Goal: Task Accomplishment & Management: Manage account settings

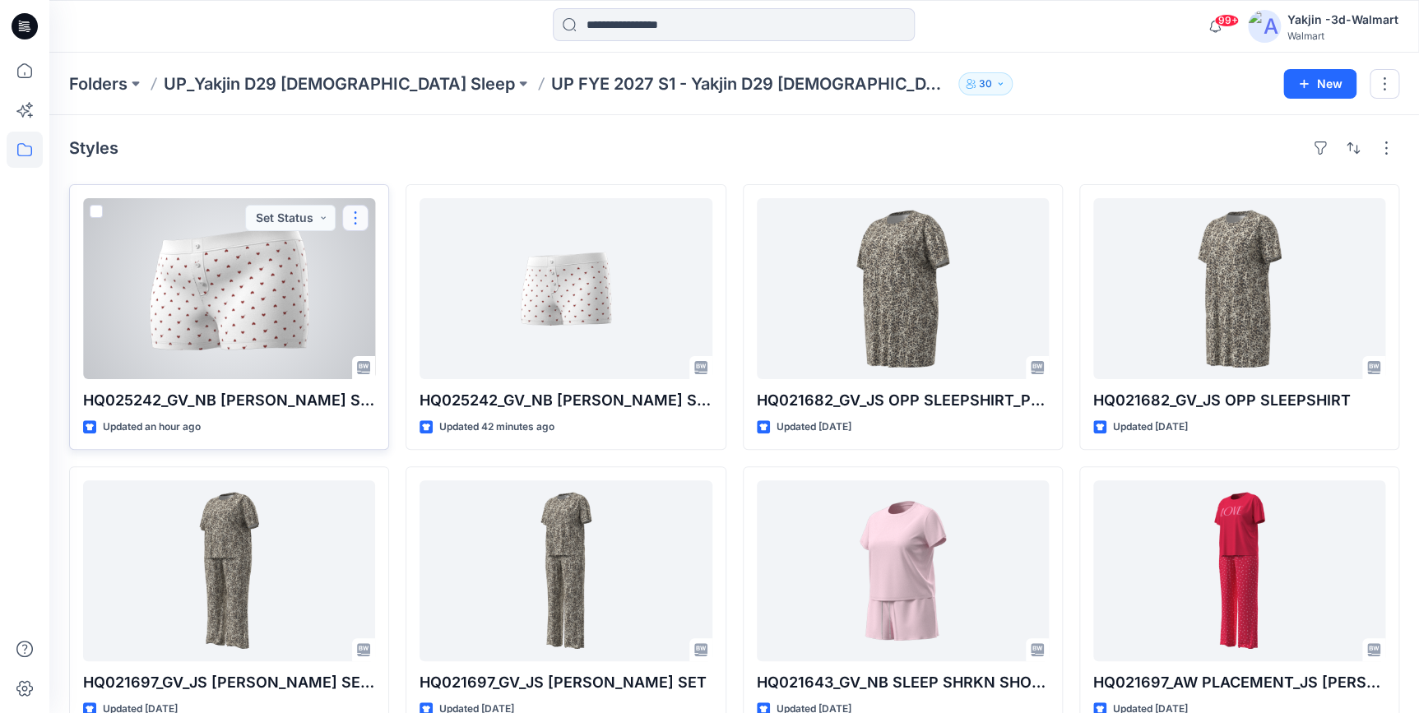
click at [360, 225] on button "button" at bounding box center [355, 218] width 26 height 26
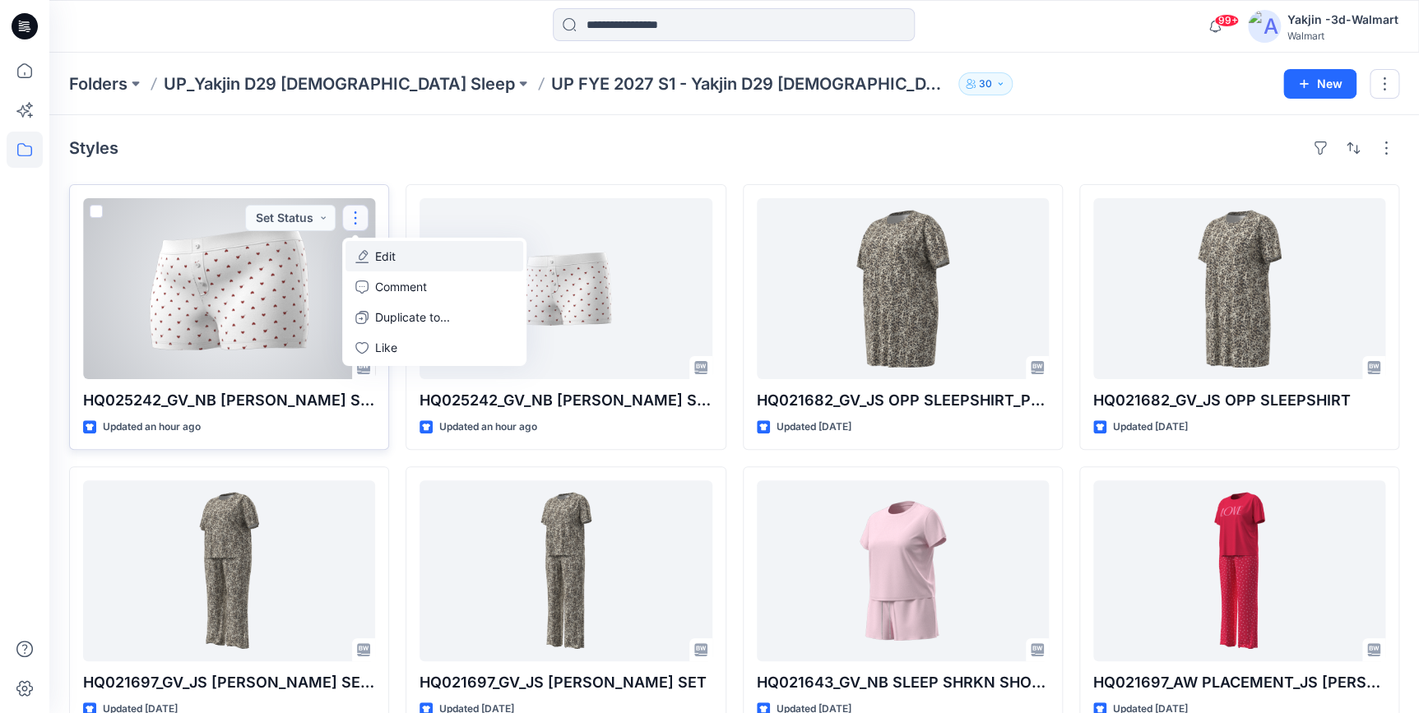
click at [392, 262] on p "Edit" at bounding box center [385, 256] width 21 height 17
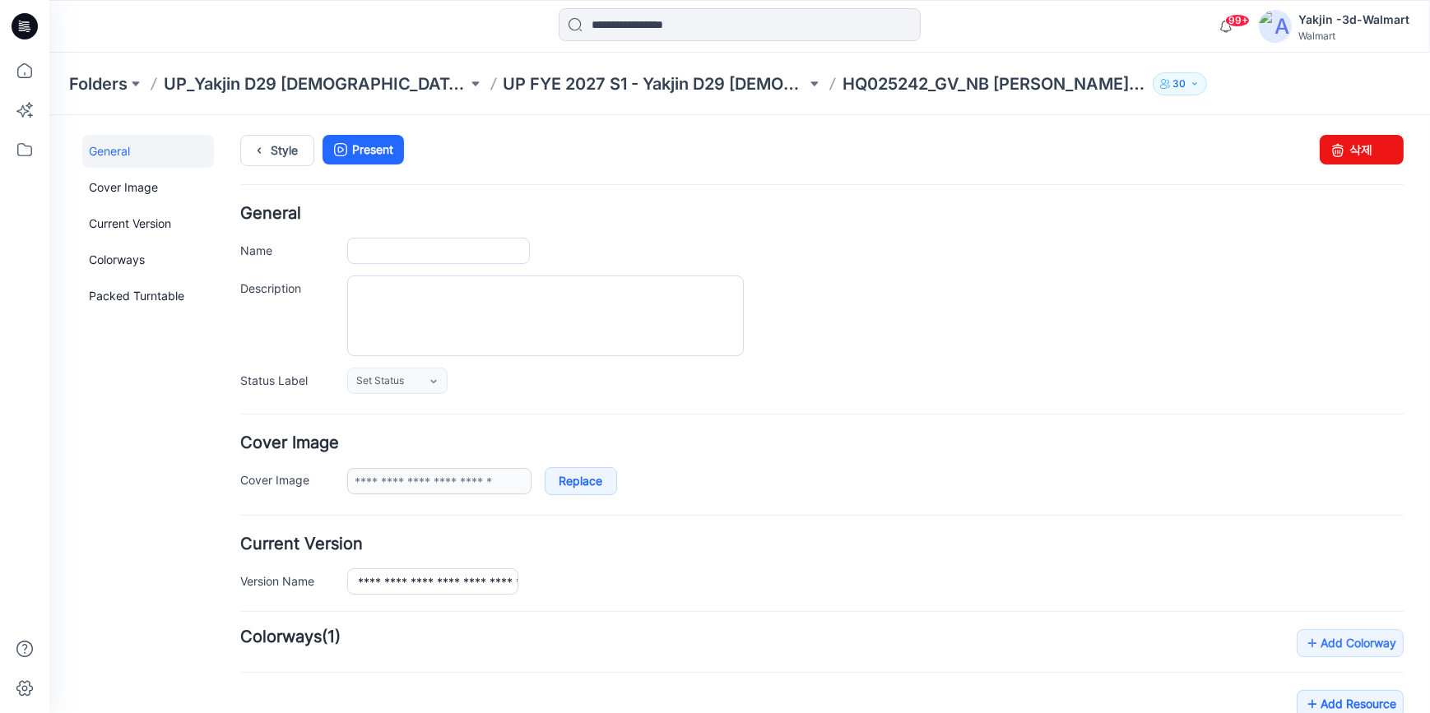
type input "**********"
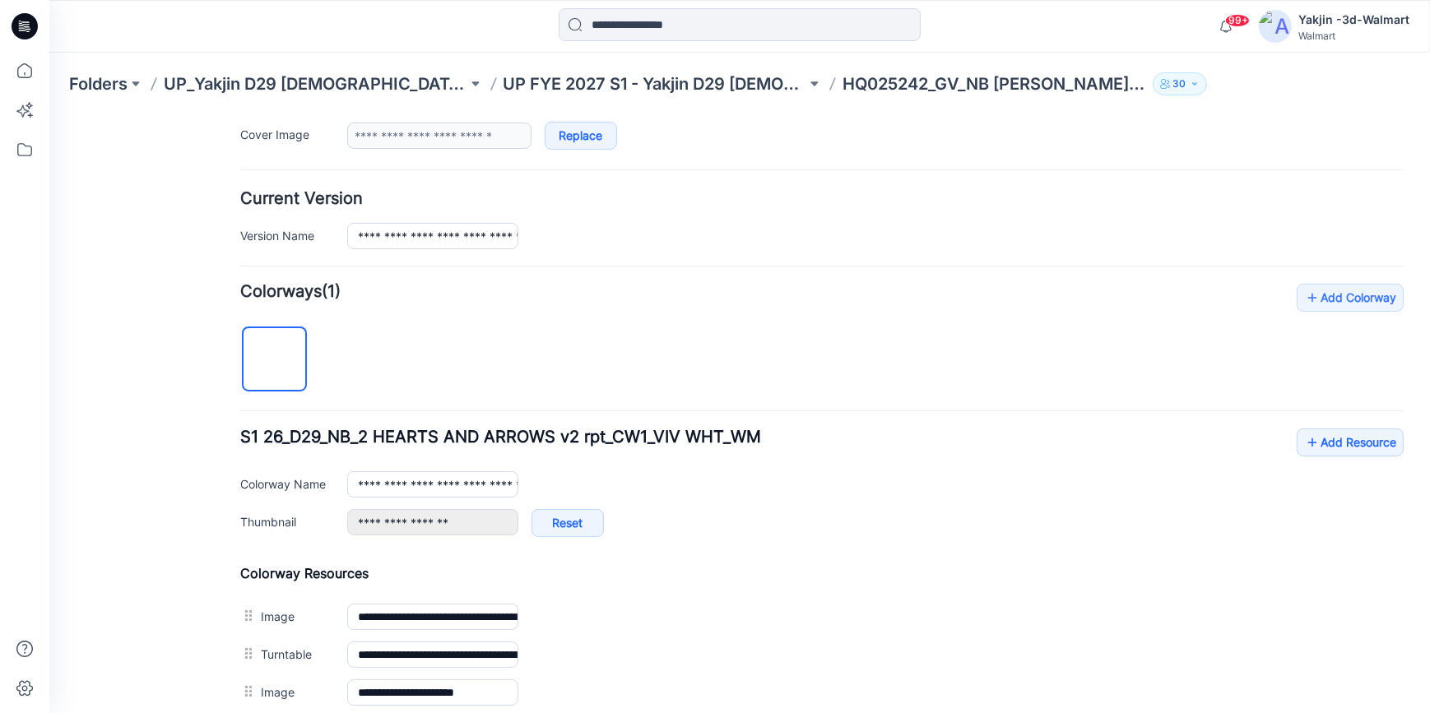
scroll to position [523, 0]
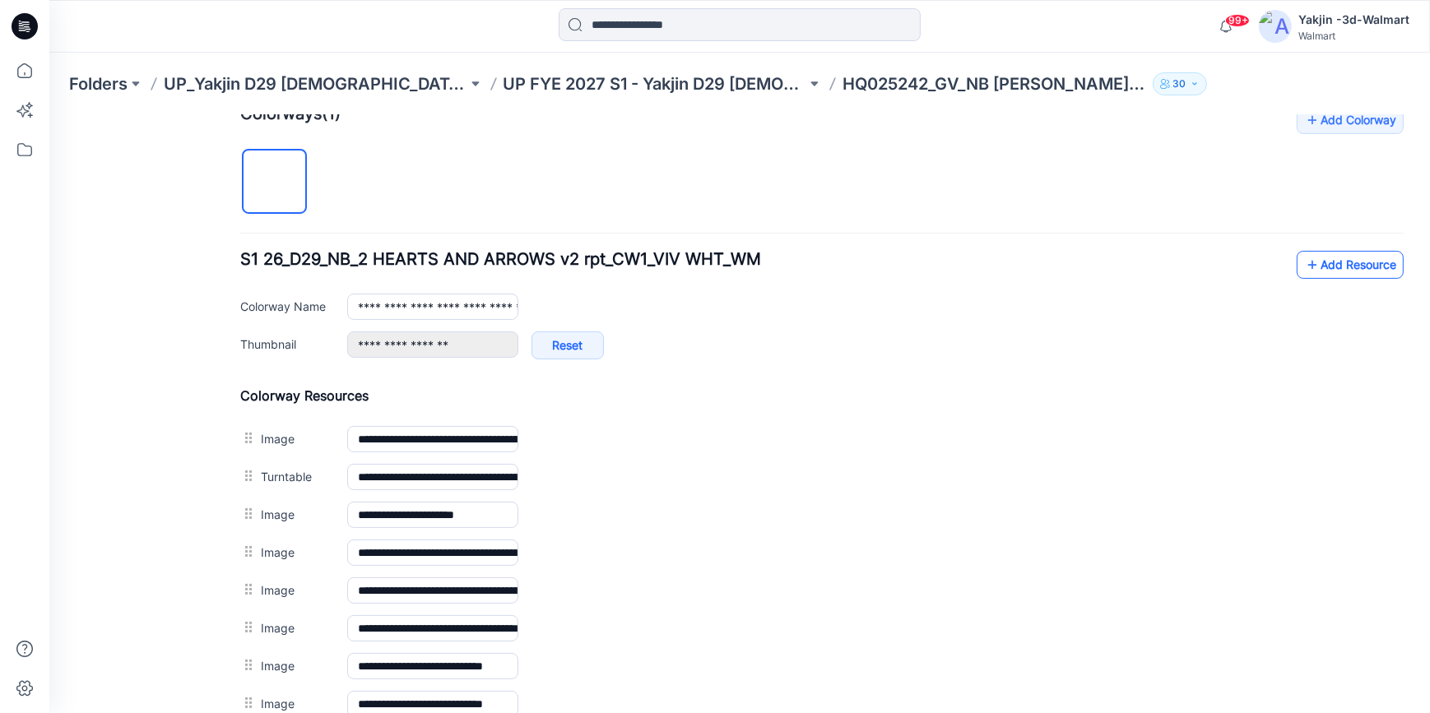
click at [1356, 270] on link "Add Resource" at bounding box center [1350, 264] width 107 height 28
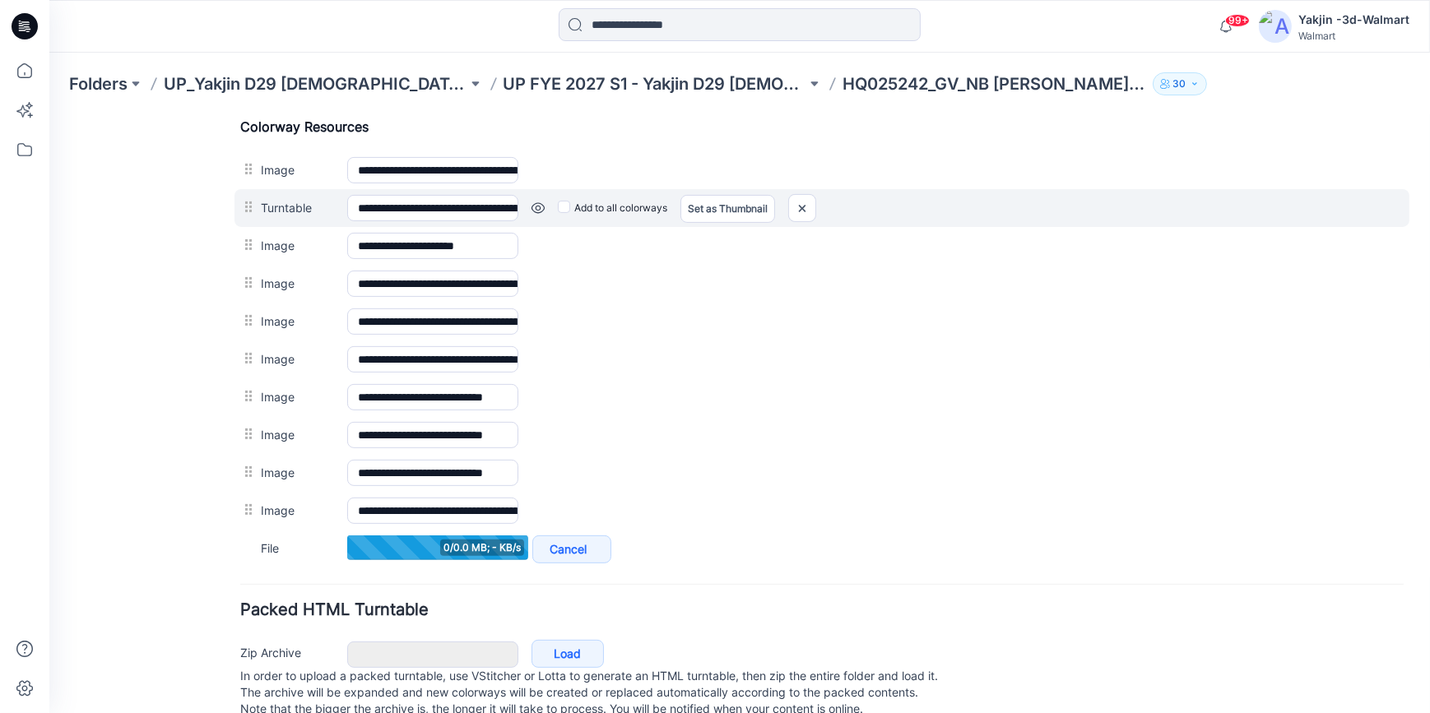
scroll to position [823, 0]
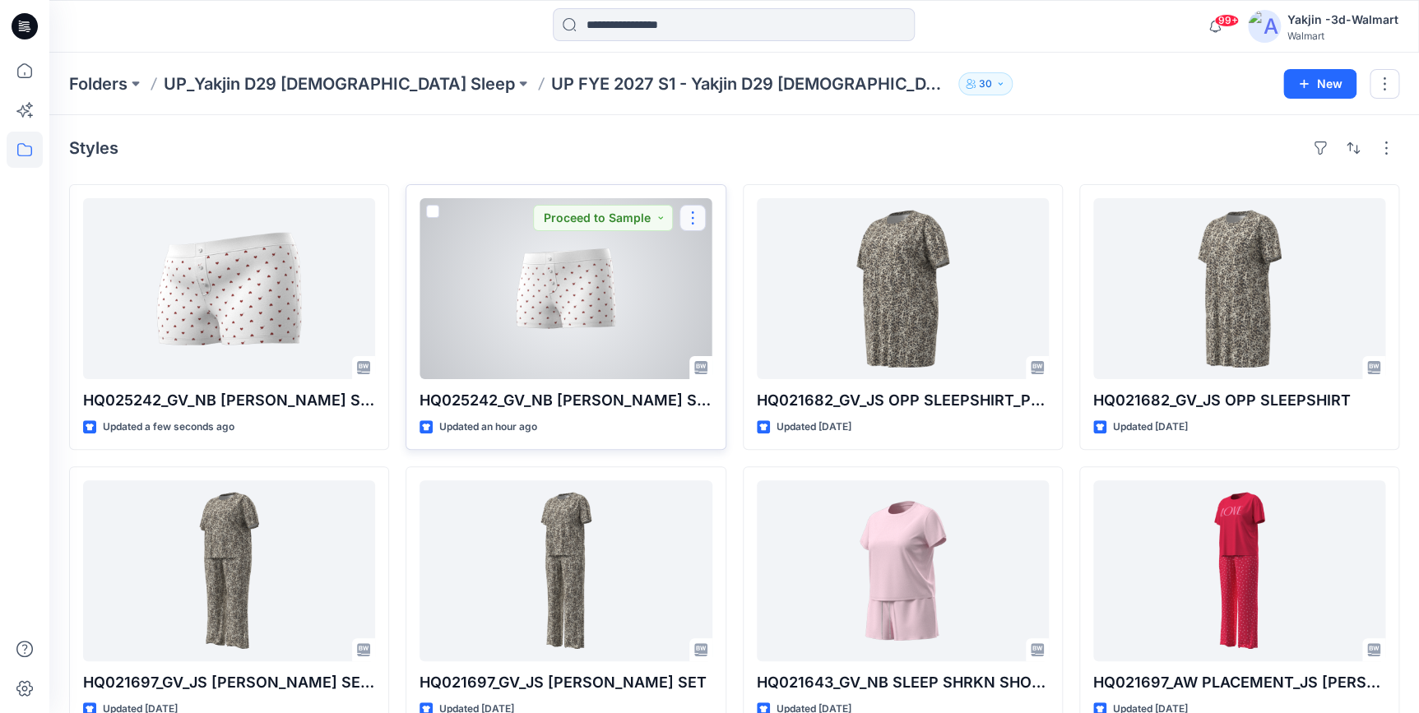
click at [688, 222] on button "button" at bounding box center [693, 218] width 26 height 26
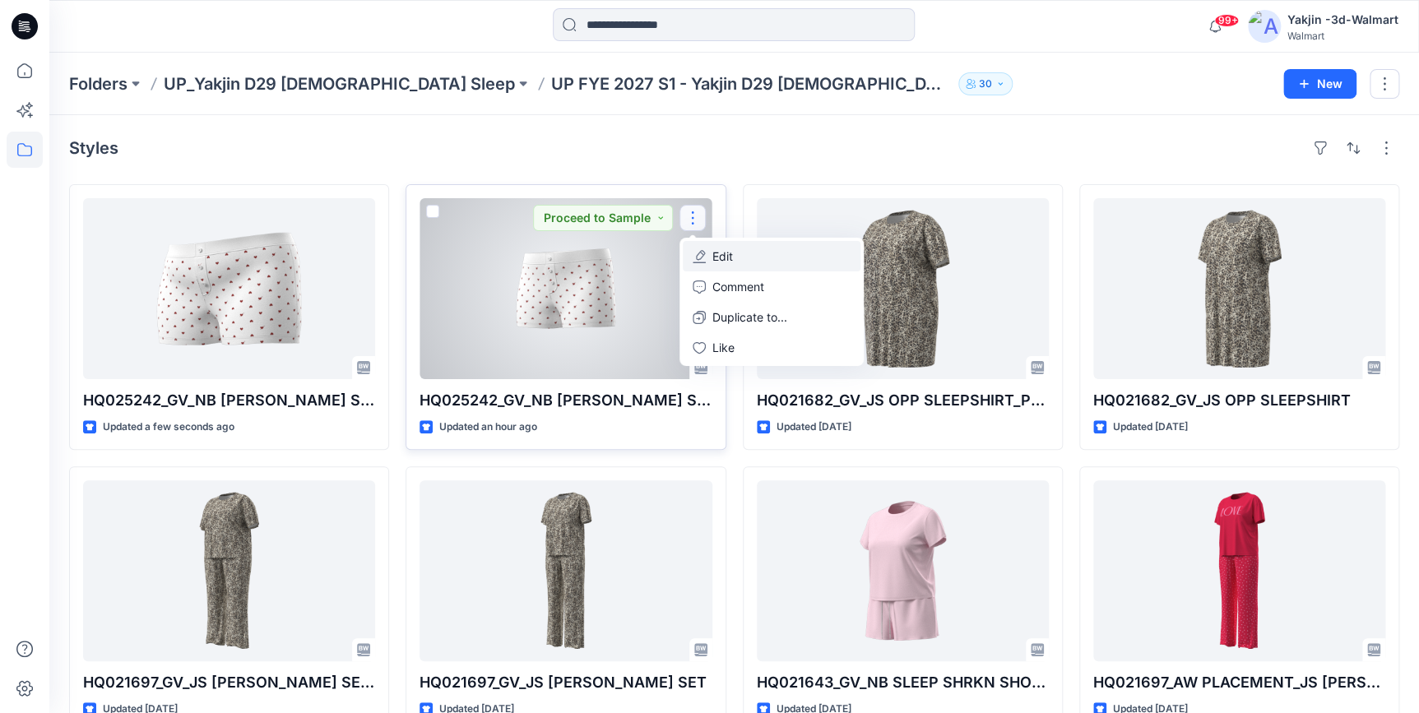
click at [747, 256] on button "Edit" at bounding box center [772, 256] width 178 height 30
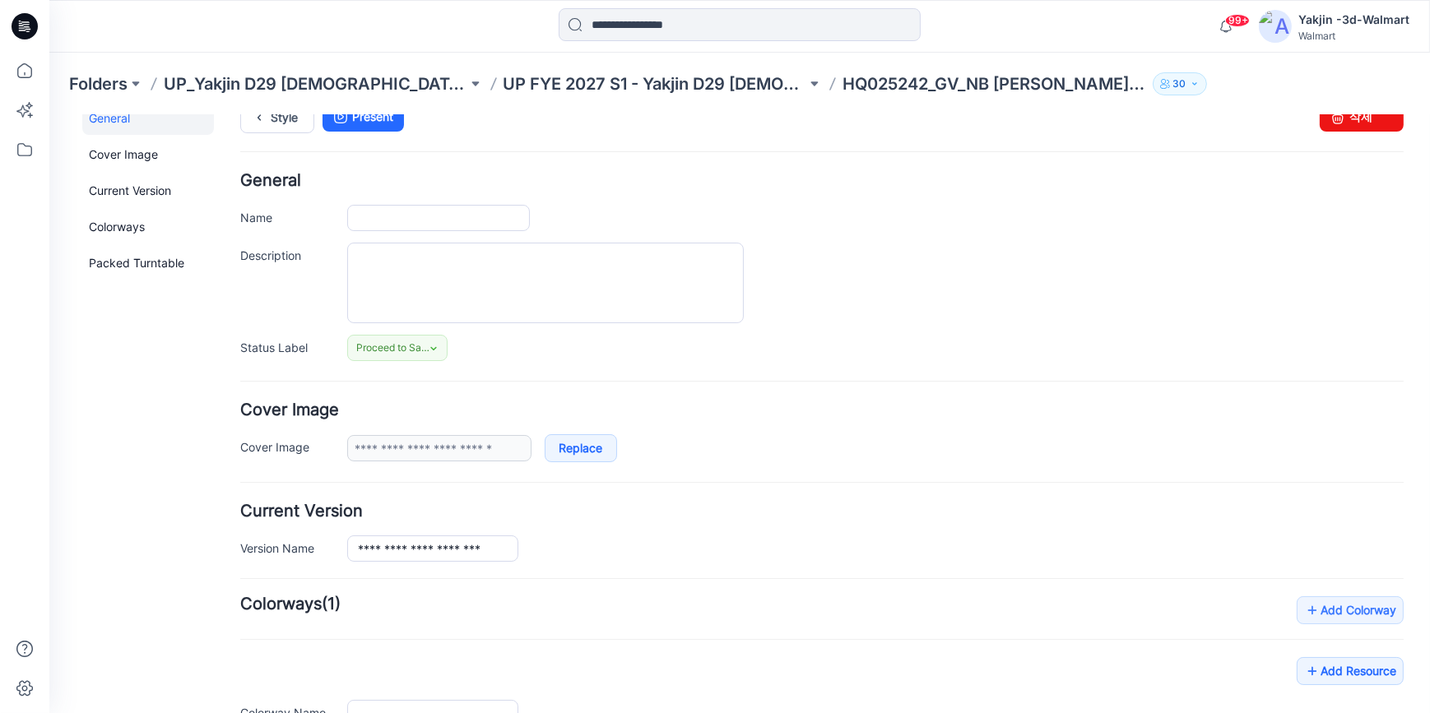
type input "**********"
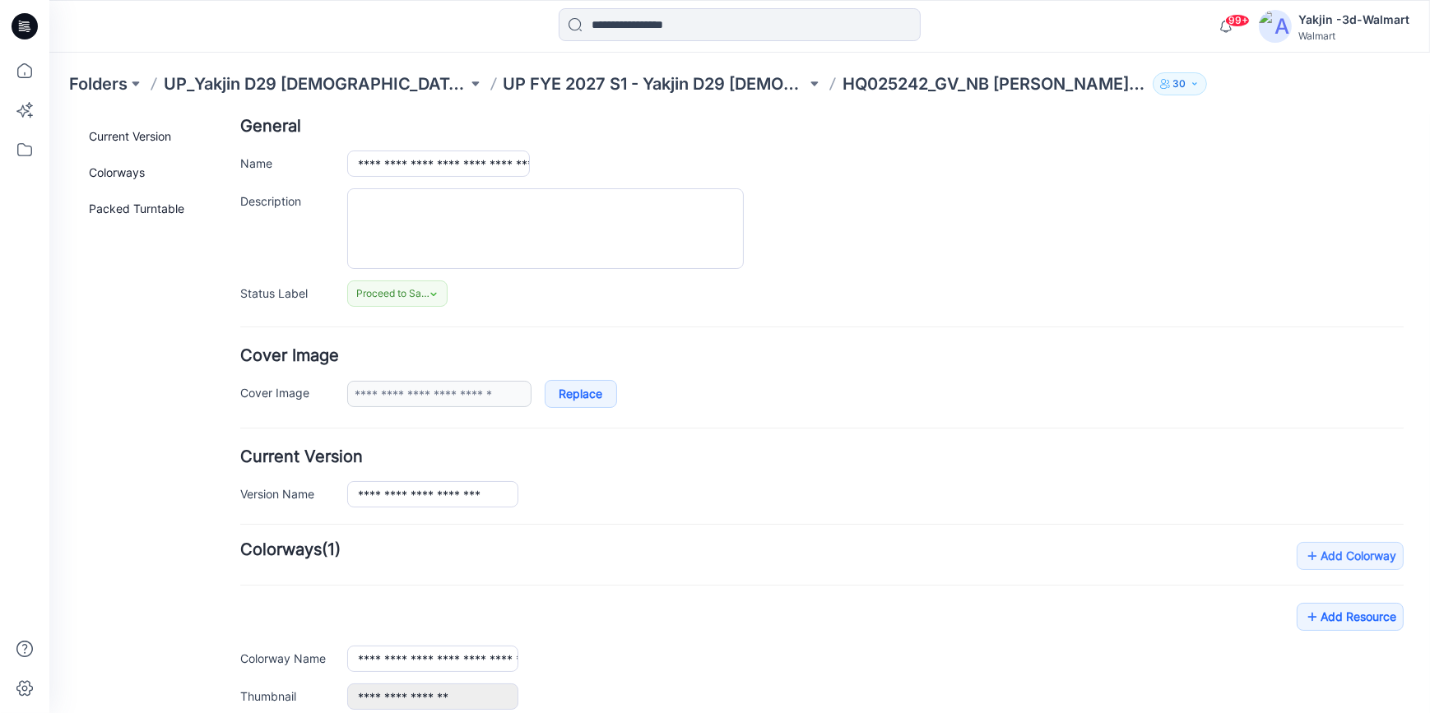
scroll to position [271, 0]
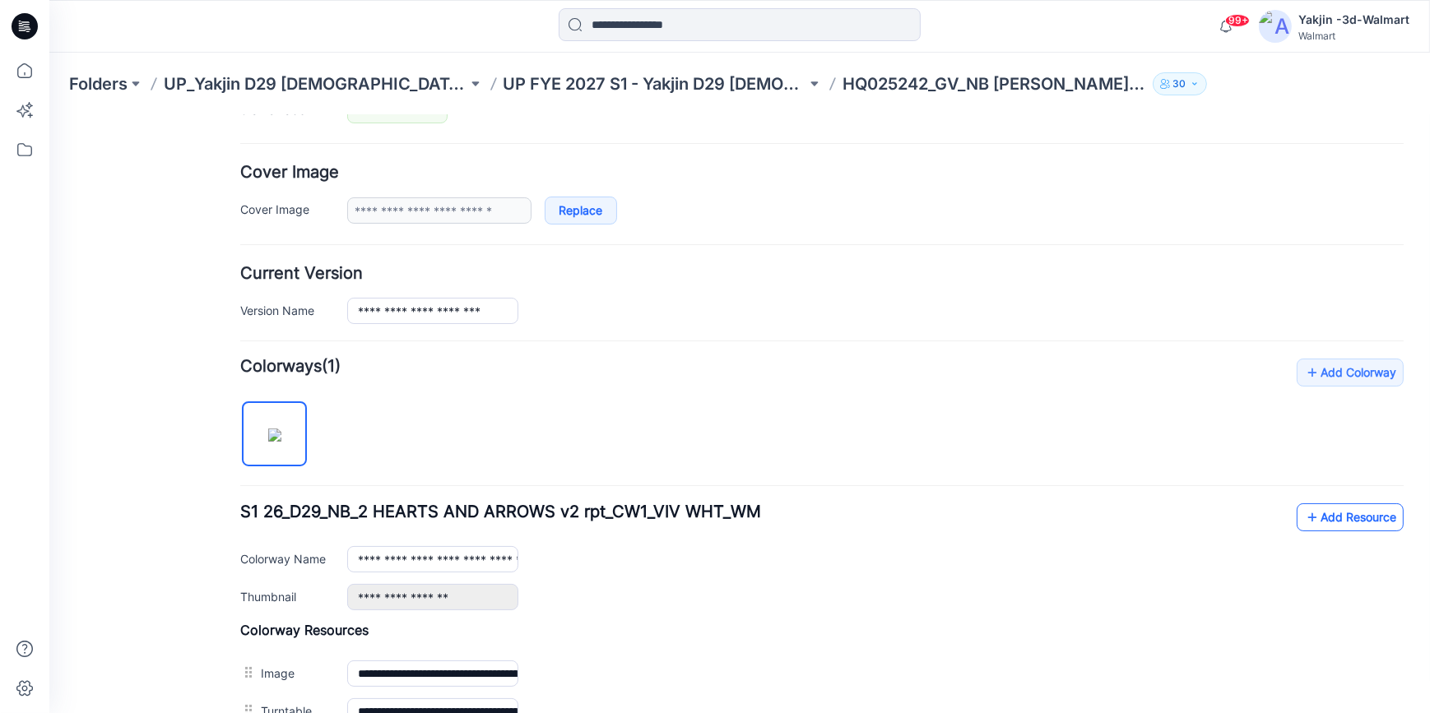
click at [1330, 520] on link "Add Resource" at bounding box center [1350, 517] width 107 height 28
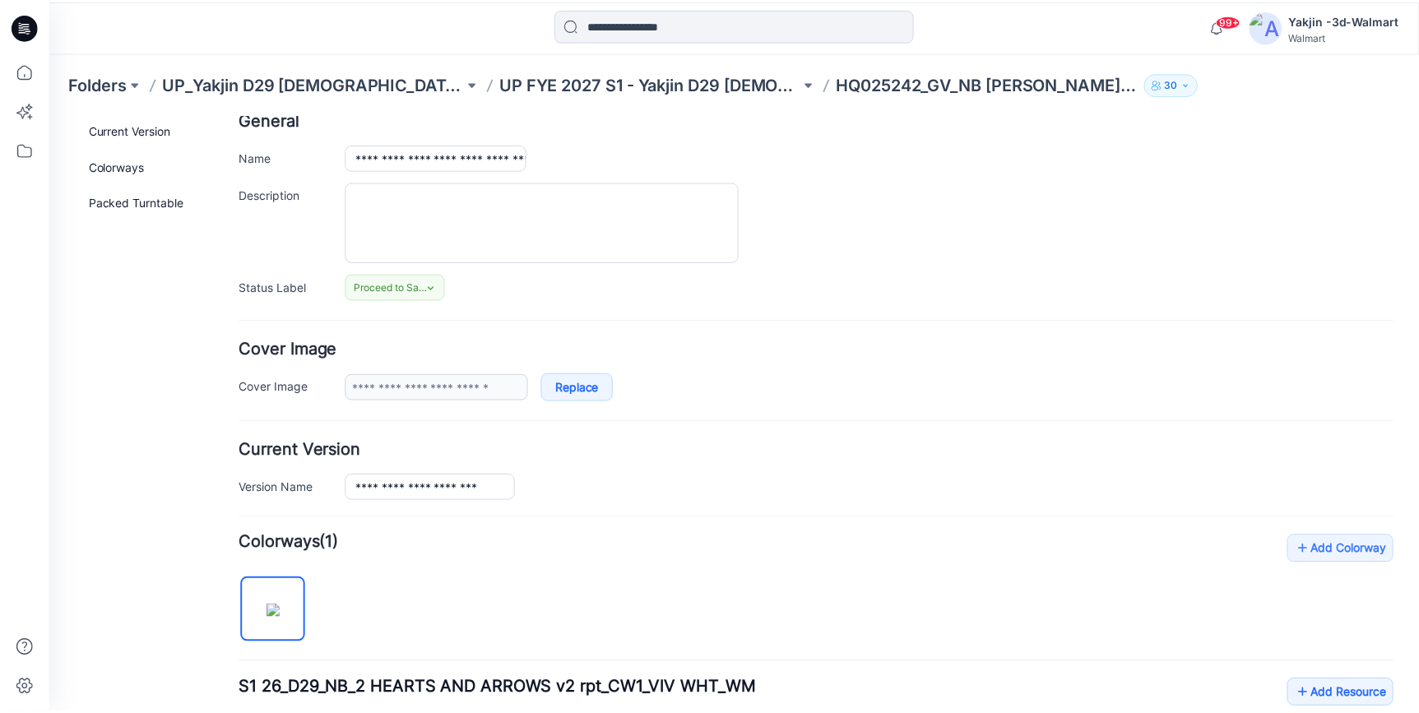
scroll to position [0, 0]
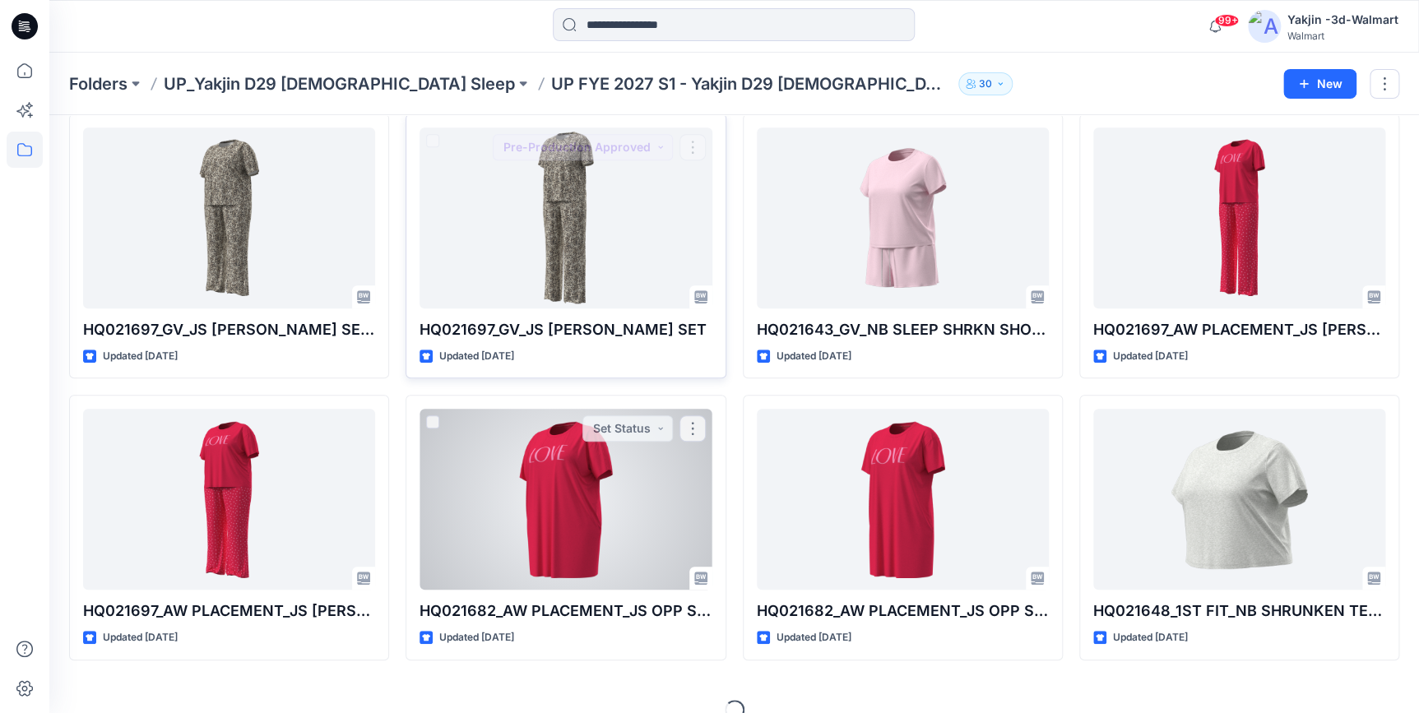
scroll to position [378, 0]
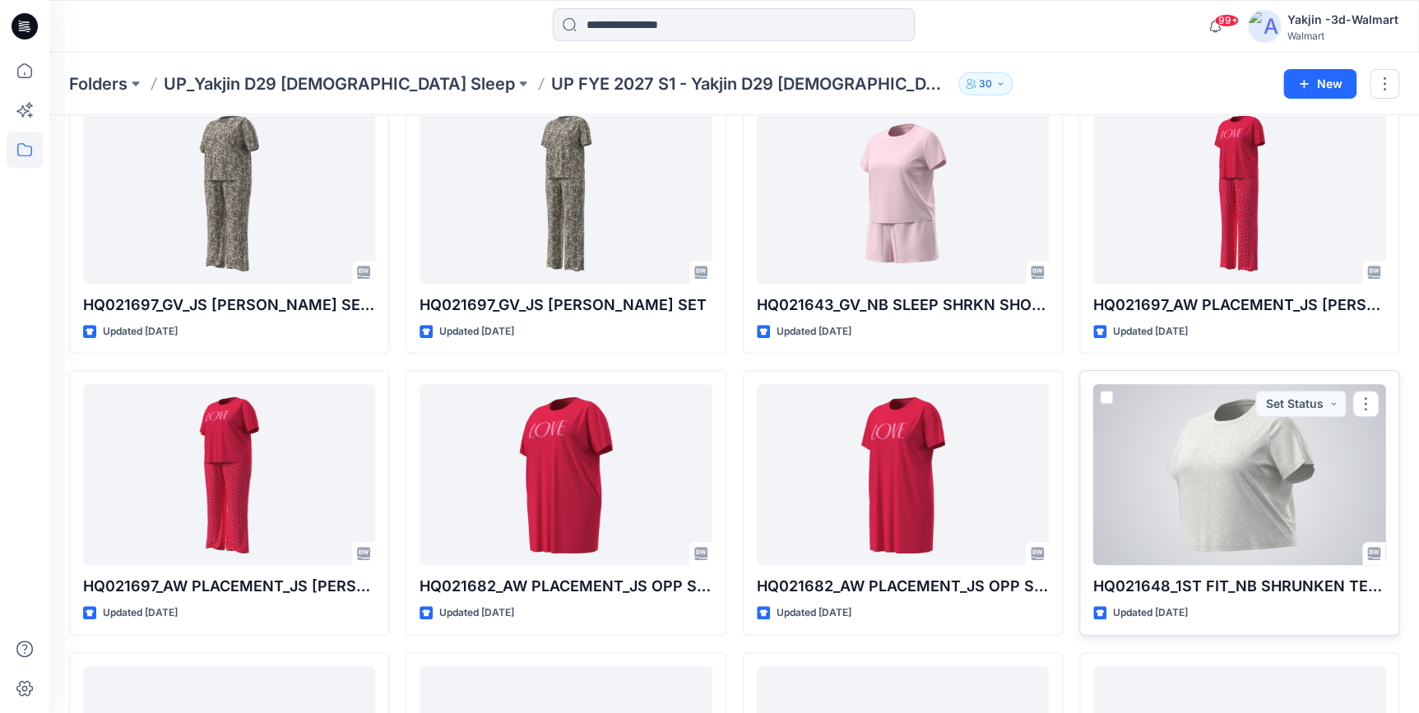
click at [1257, 461] on div at bounding box center [1239, 474] width 292 height 181
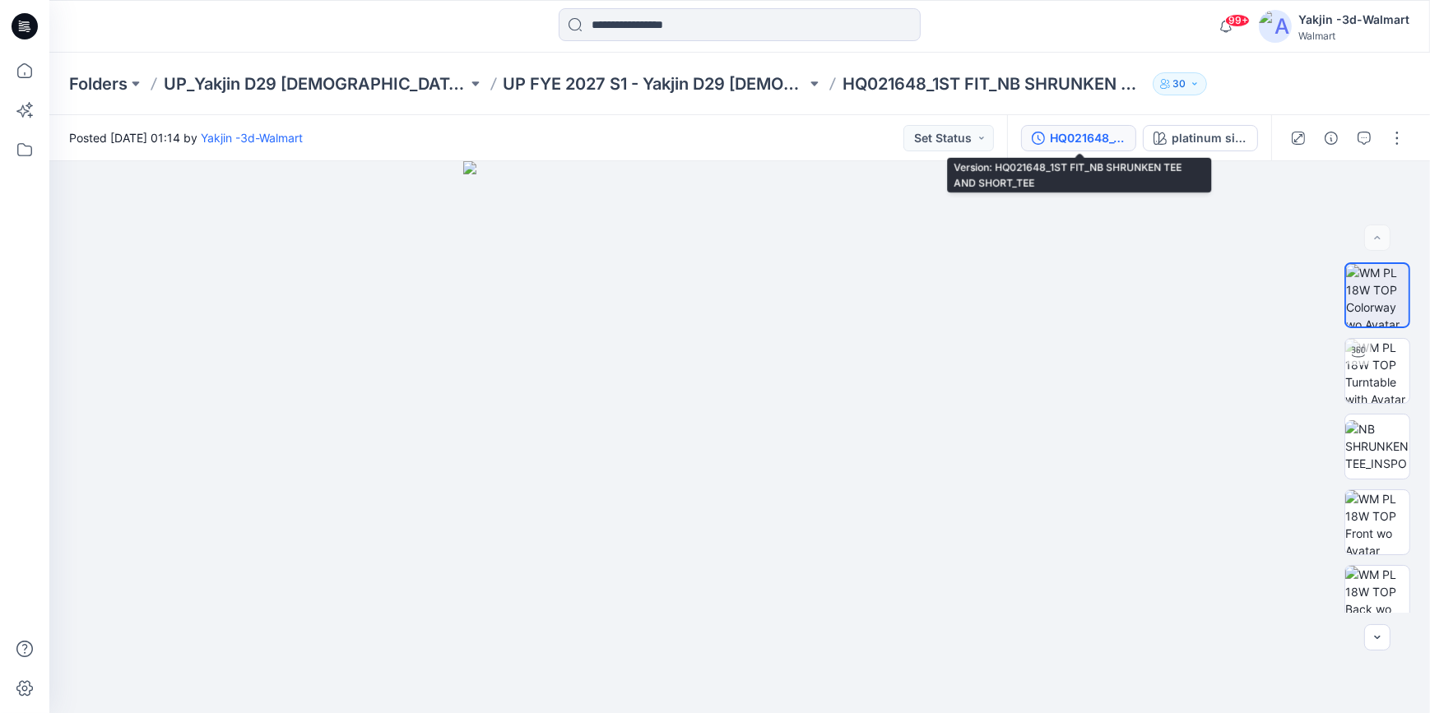
click at [1061, 140] on div "HQ021648_1ST FIT_NB SHRUNKEN TEE AND SHORT_TEE" at bounding box center [1088, 138] width 76 height 18
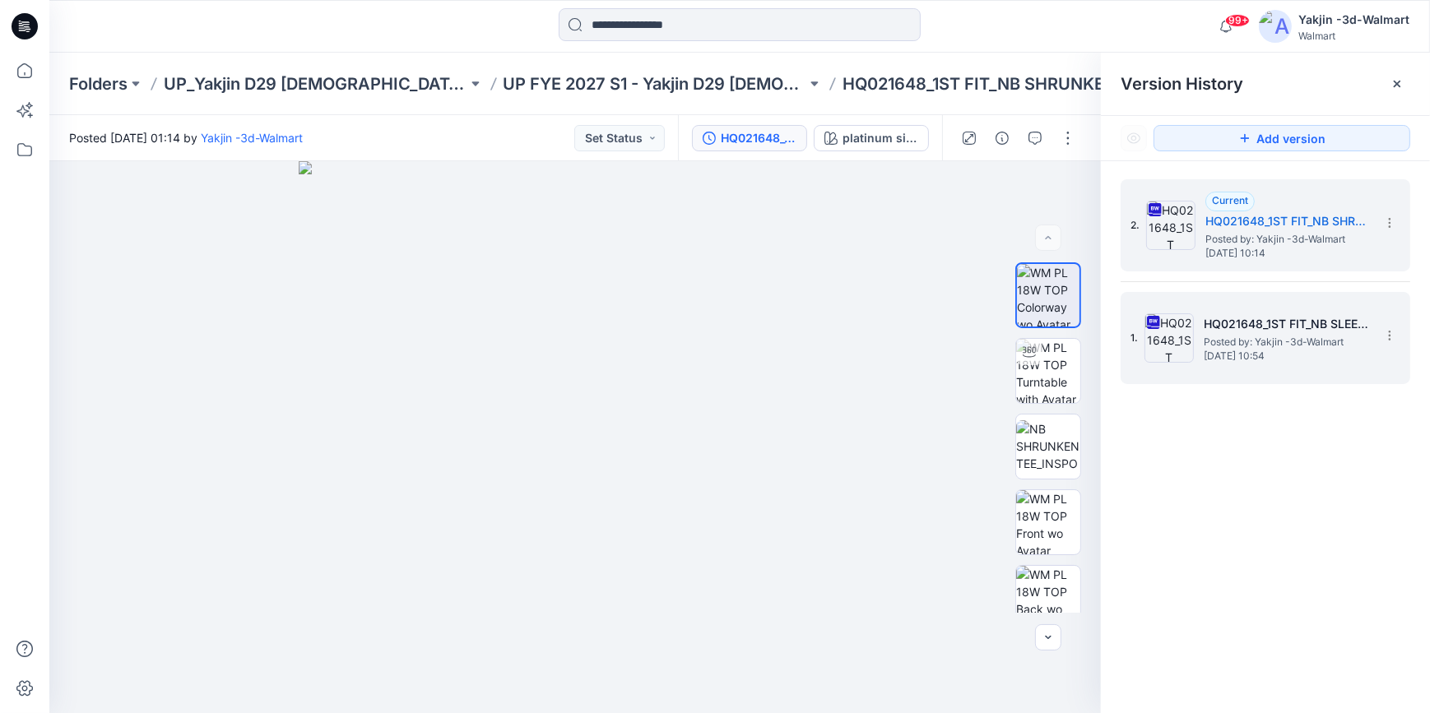
click at [1251, 365] on div "1. HQ021648_1ST FIT_NB SLEEP SHRKN SHORT SET_SHORT Posted by: Yakjin -3d-Walmar…" at bounding box center [1254, 338] width 247 height 79
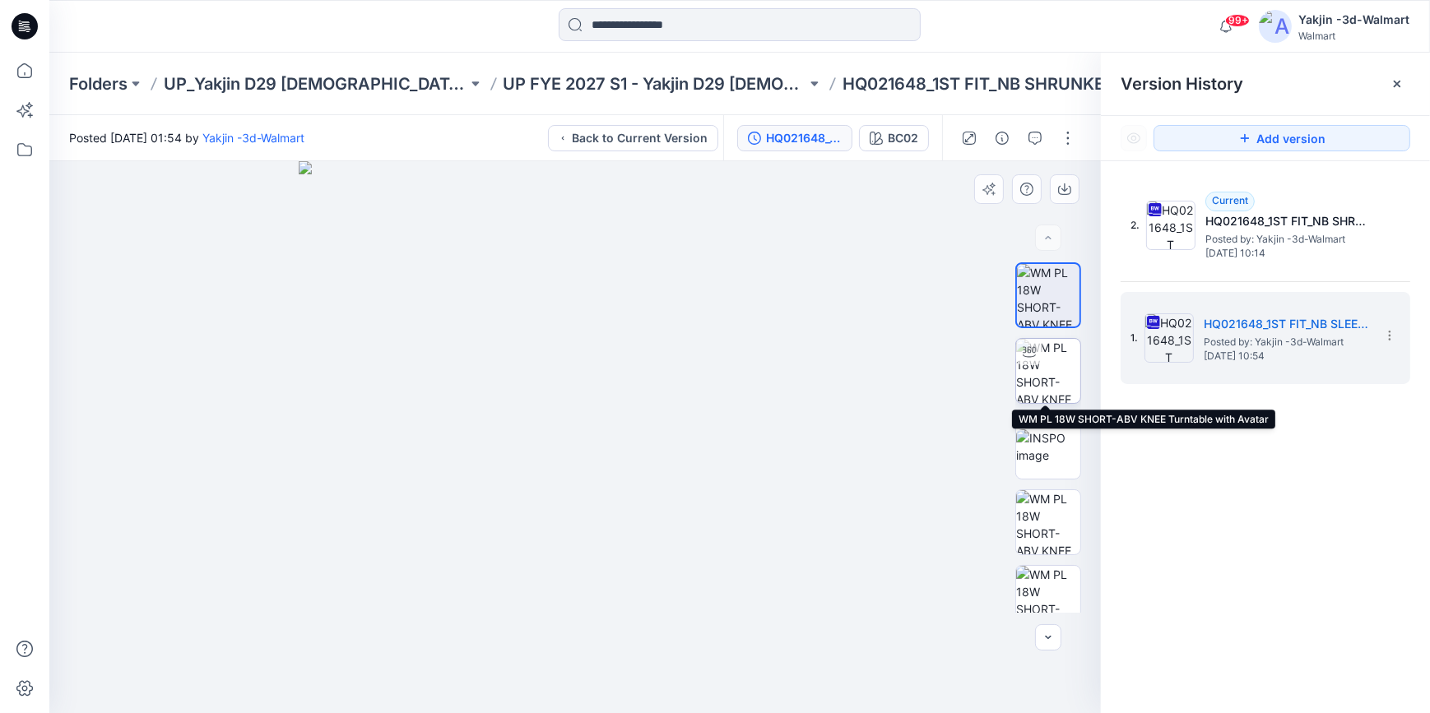
click at [1038, 385] on img at bounding box center [1048, 371] width 64 height 64
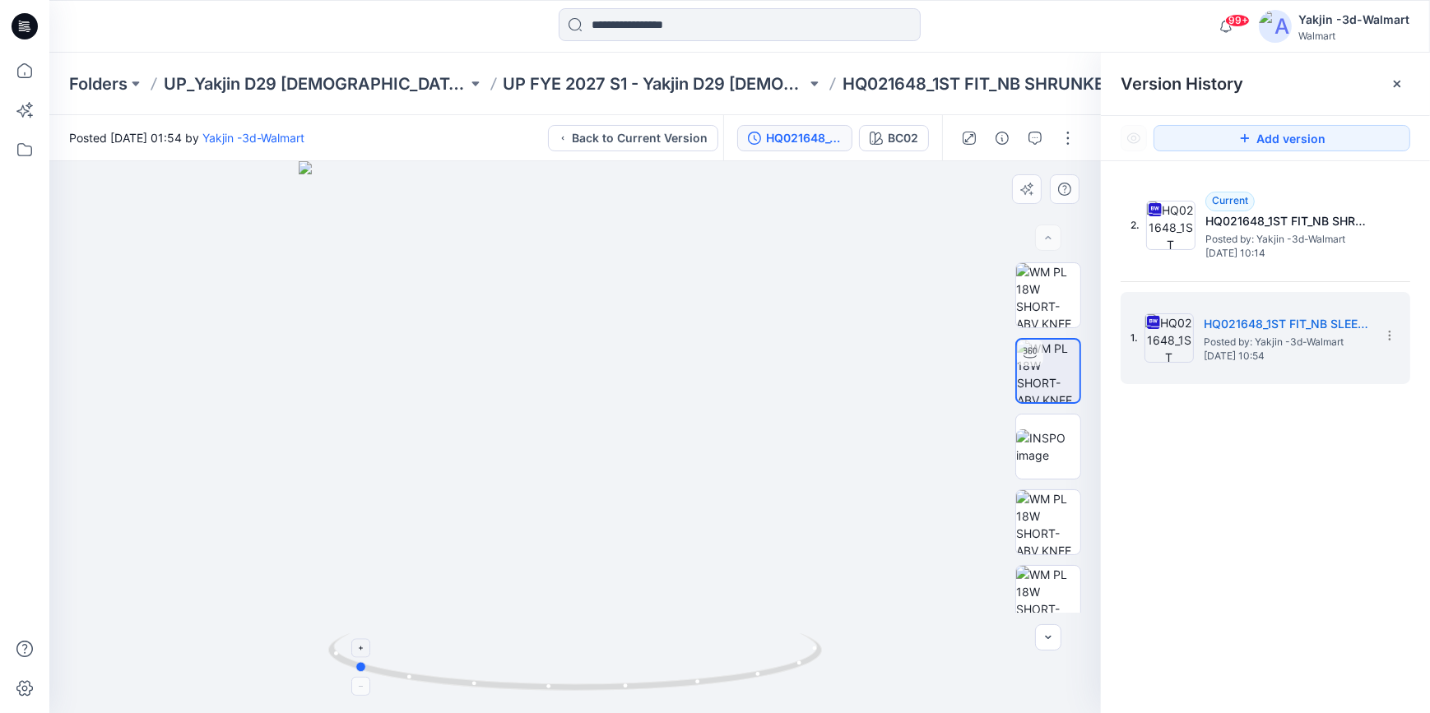
drag, startPoint x: 751, startPoint y: 685, endPoint x: 530, endPoint y: 690, distance: 221.4
click at [530, 690] on icon at bounding box center [577, 665] width 498 height 62
drag, startPoint x: 763, startPoint y: 680, endPoint x: 969, endPoint y: 671, distance: 206.7
click at [972, 672] on div at bounding box center [575, 437] width 1052 height 552
